Goal: Find specific page/section: Find specific page/section

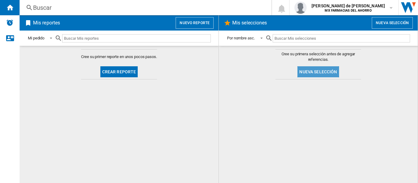
click at [316, 74] on button "Nueva selección" at bounding box center [317, 71] width 41 height 11
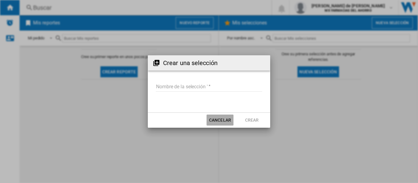
click at [225, 121] on button "Cancelar" at bounding box center [219, 120] width 27 height 11
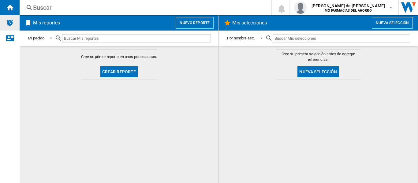
click at [9, 24] on img "Alertas" at bounding box center [9, 22] width 7 height 7
click at [50, 38] on span at bounding box center [49, 38] width 7 height 6
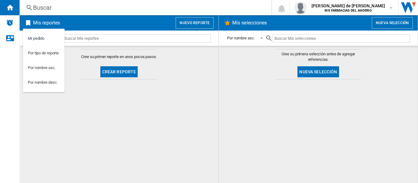
click at [50, 38] on md-option "Mi pedido" at bounding box center [44, 38] width 42 height 15
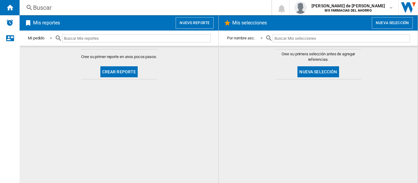
click at [162, 70] on md-content "Cree su primer reporte en unos pocos pasos. Crear reporte" at bounding box center [119, 114] width 199 height 137
